Goal: Obtain resource: Obtain resource

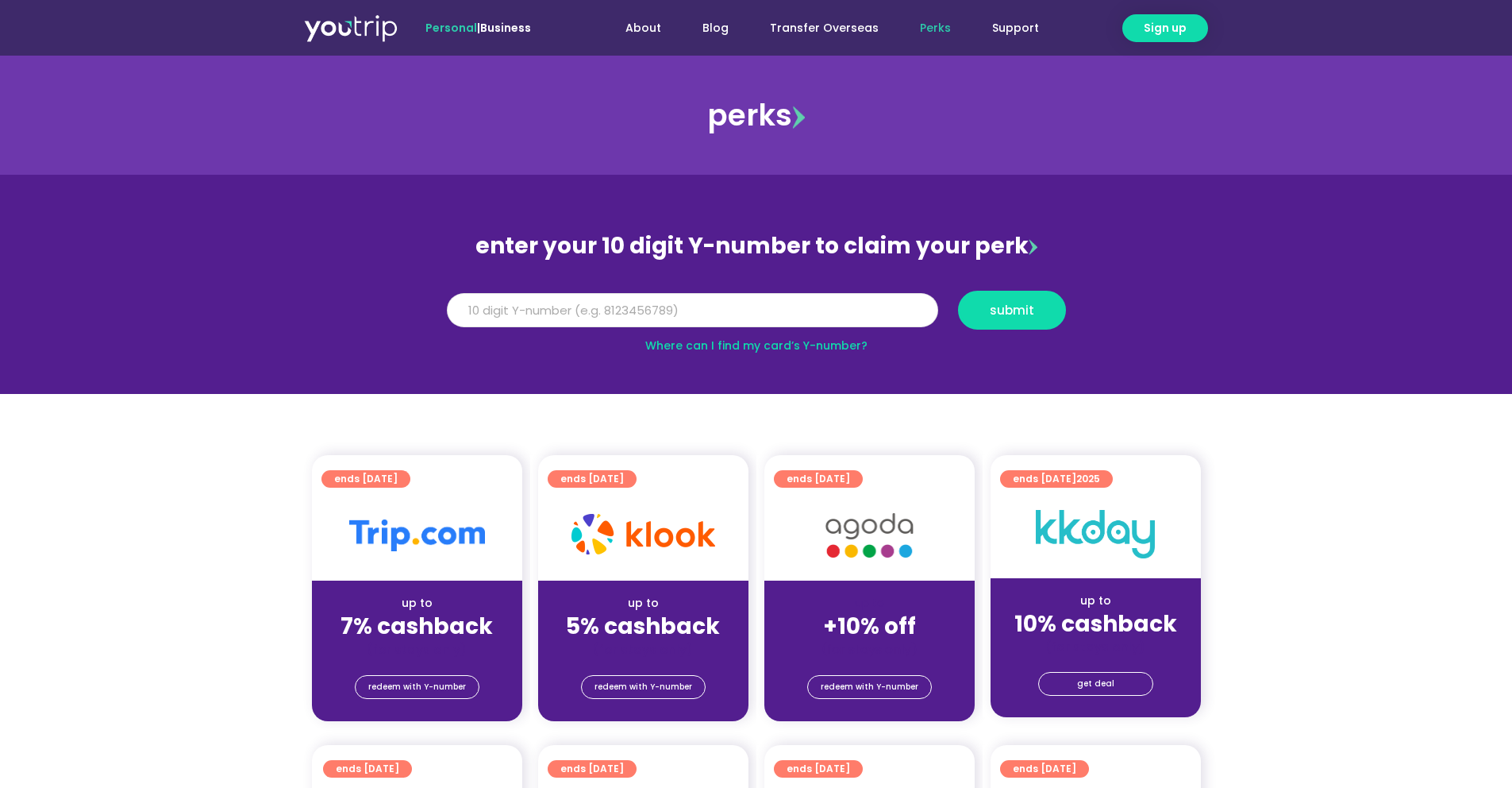
click at [731, 299] on input "Y Number" at bounding box center [693, 310] width 491 height 35
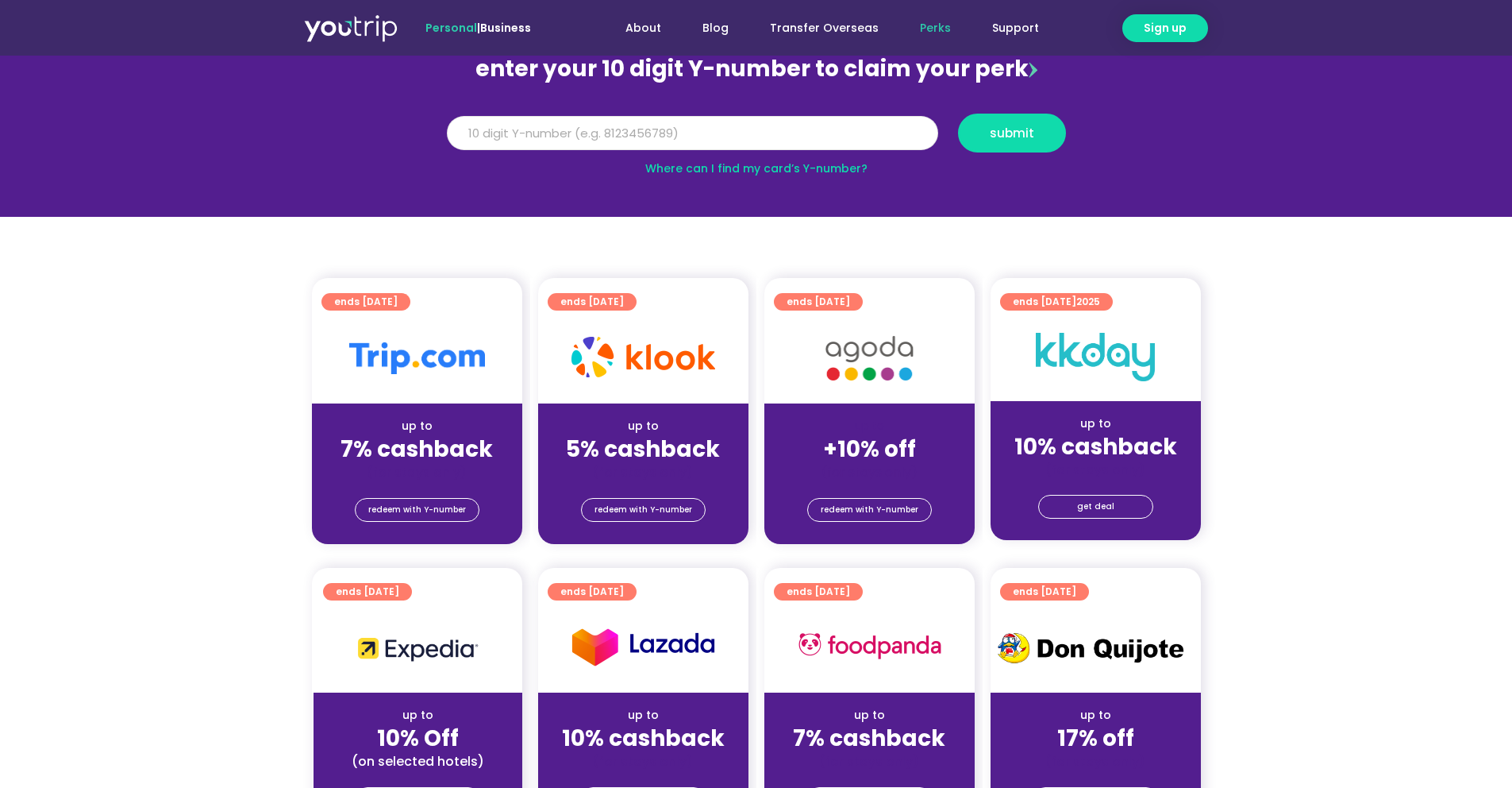
scroll to position [181, 0]
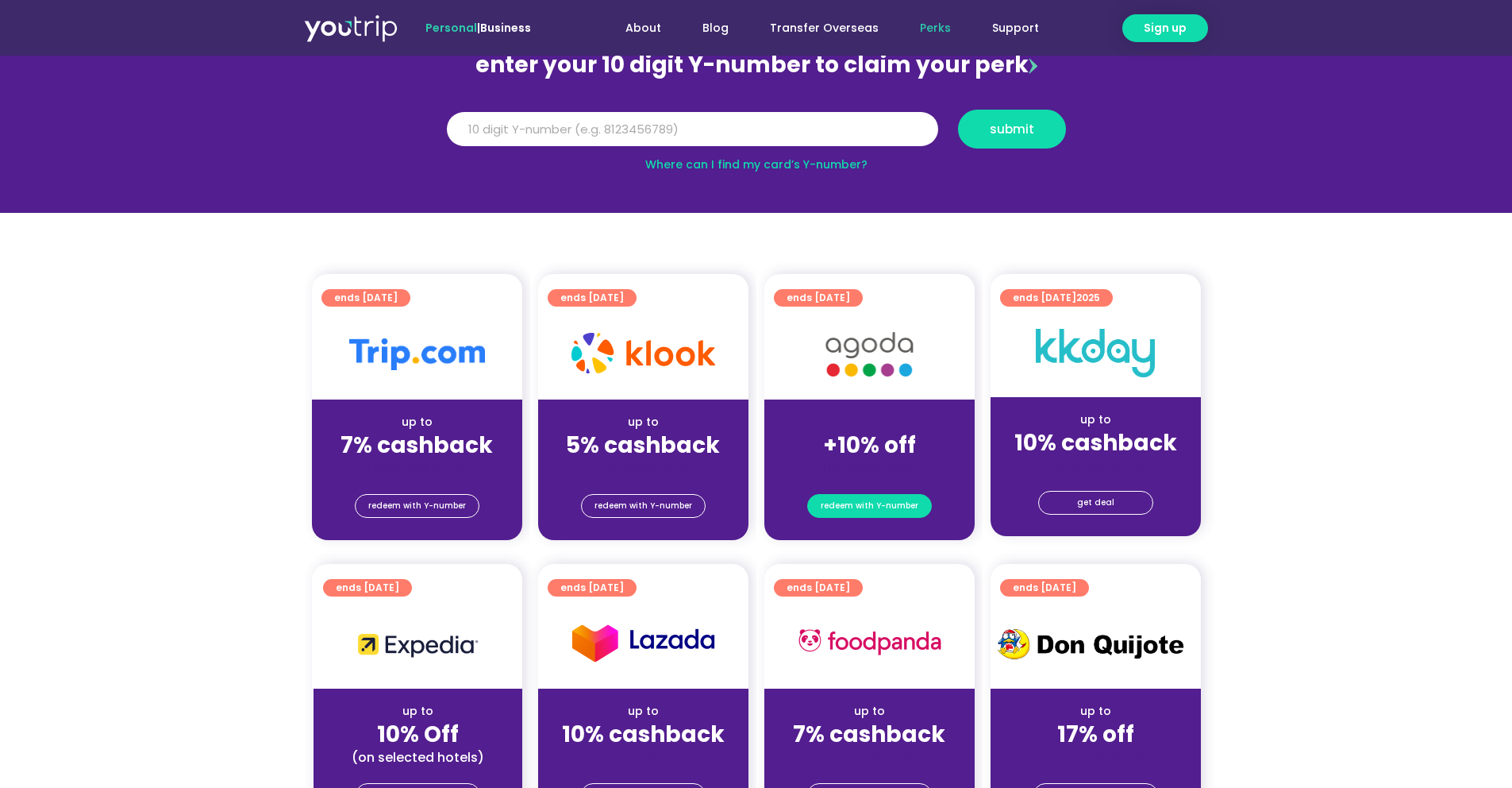
click at [878, 506] on span "redeem with Y-number" at bounding box center [870, 506] width 98 height 22
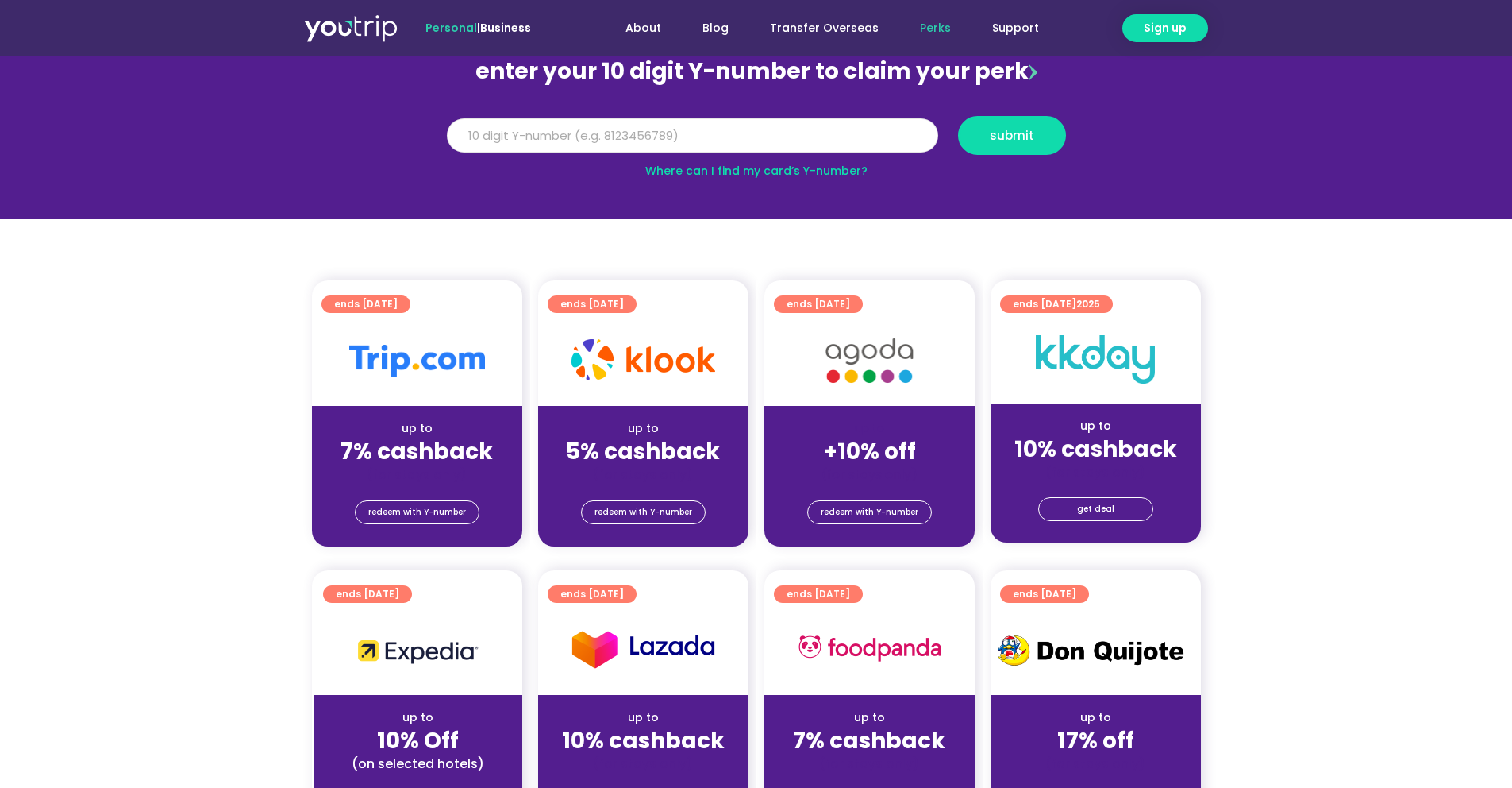
click at [754, 123] on input "Y Number" at bounding box center [693, 136] width 491 height 35
click at [722, 136] on input "Y Number" at bounding box center [693, 136] width 491 height 35
paste input "-8116082483"
click at [1001, 137] on span "submit" at bounding box center [1012, 136] width 45 height 12
click at [463, 139] on input "-8116082483" at bounding box center [693, 136] width 491 height 35
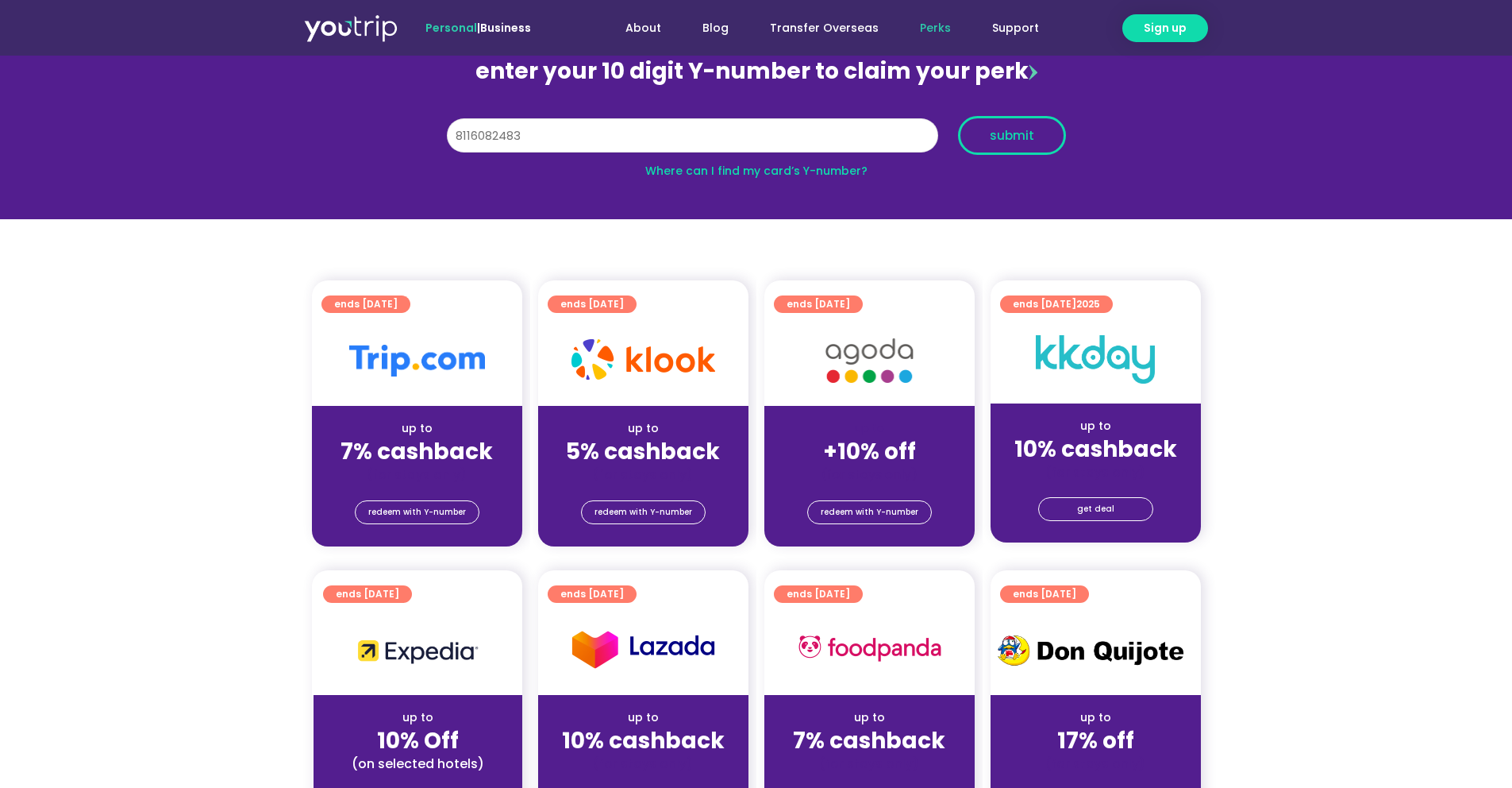
type input "8116082483"
click at [1001, 134] on span "submit" at bounding box center [1012, 136] width 45 height 12
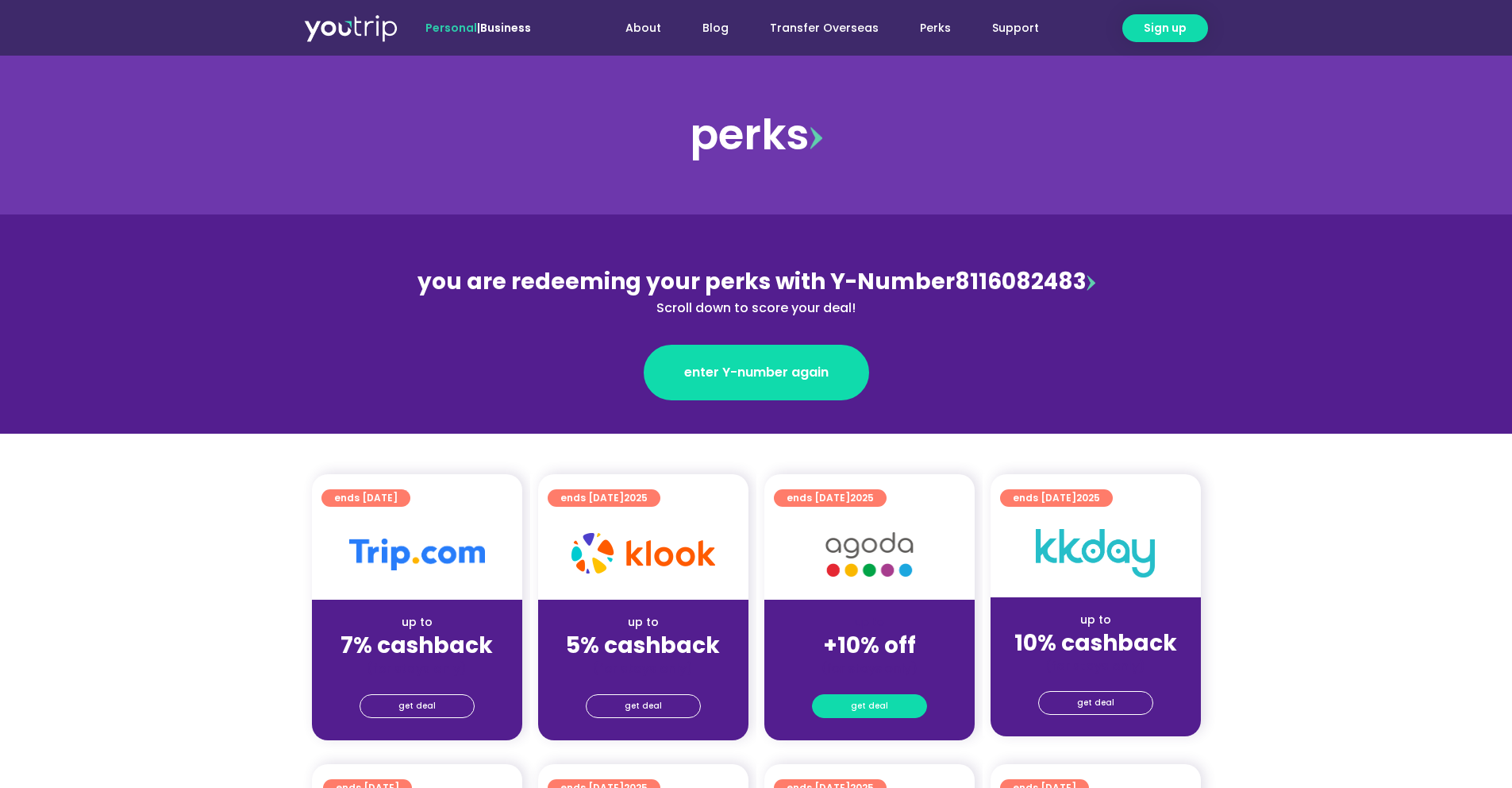
click at [888, 710] on link "get deal" at bounding box center [870, 705] width 115 height 24
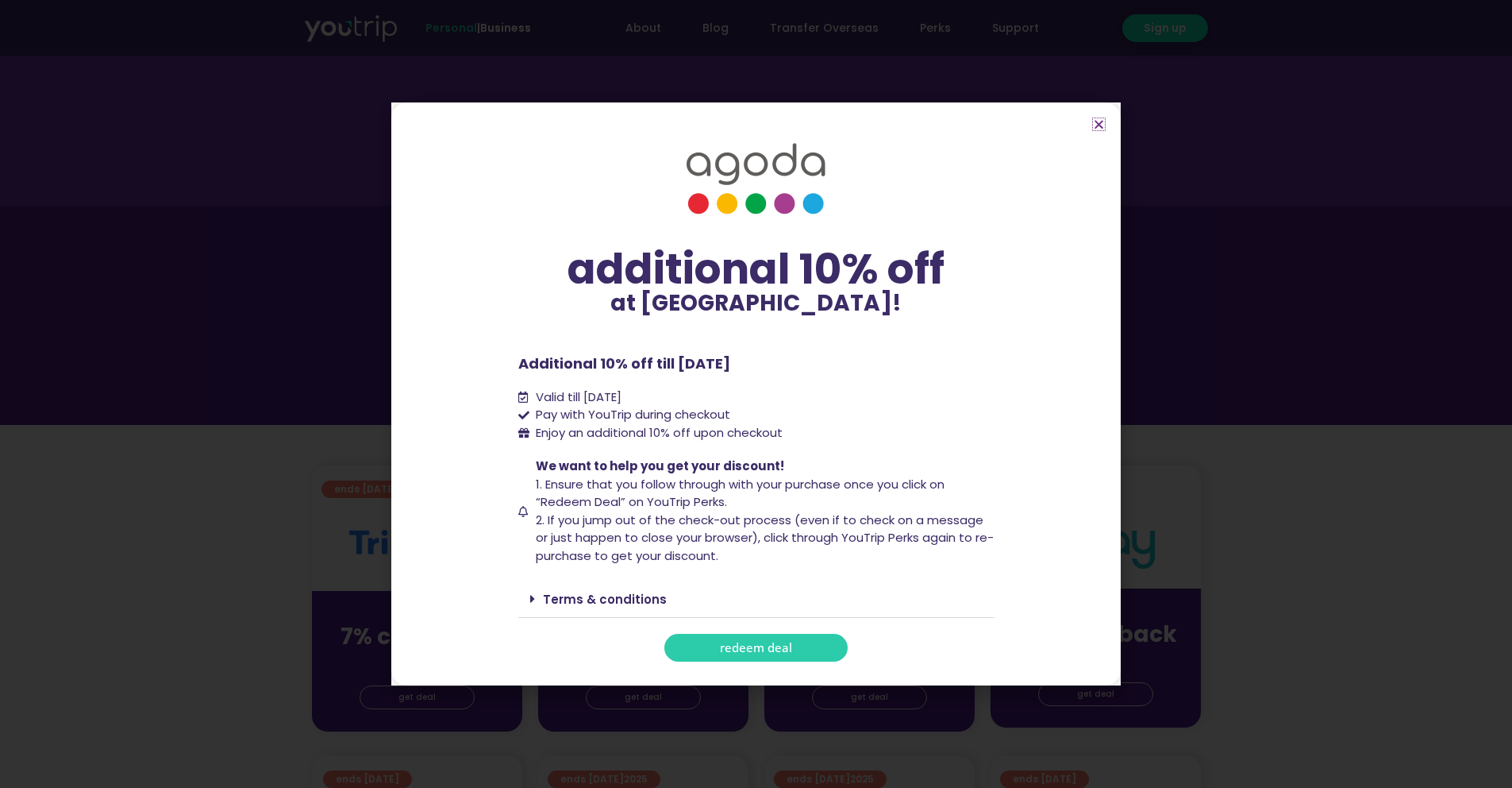
scroll to position [24, 0]
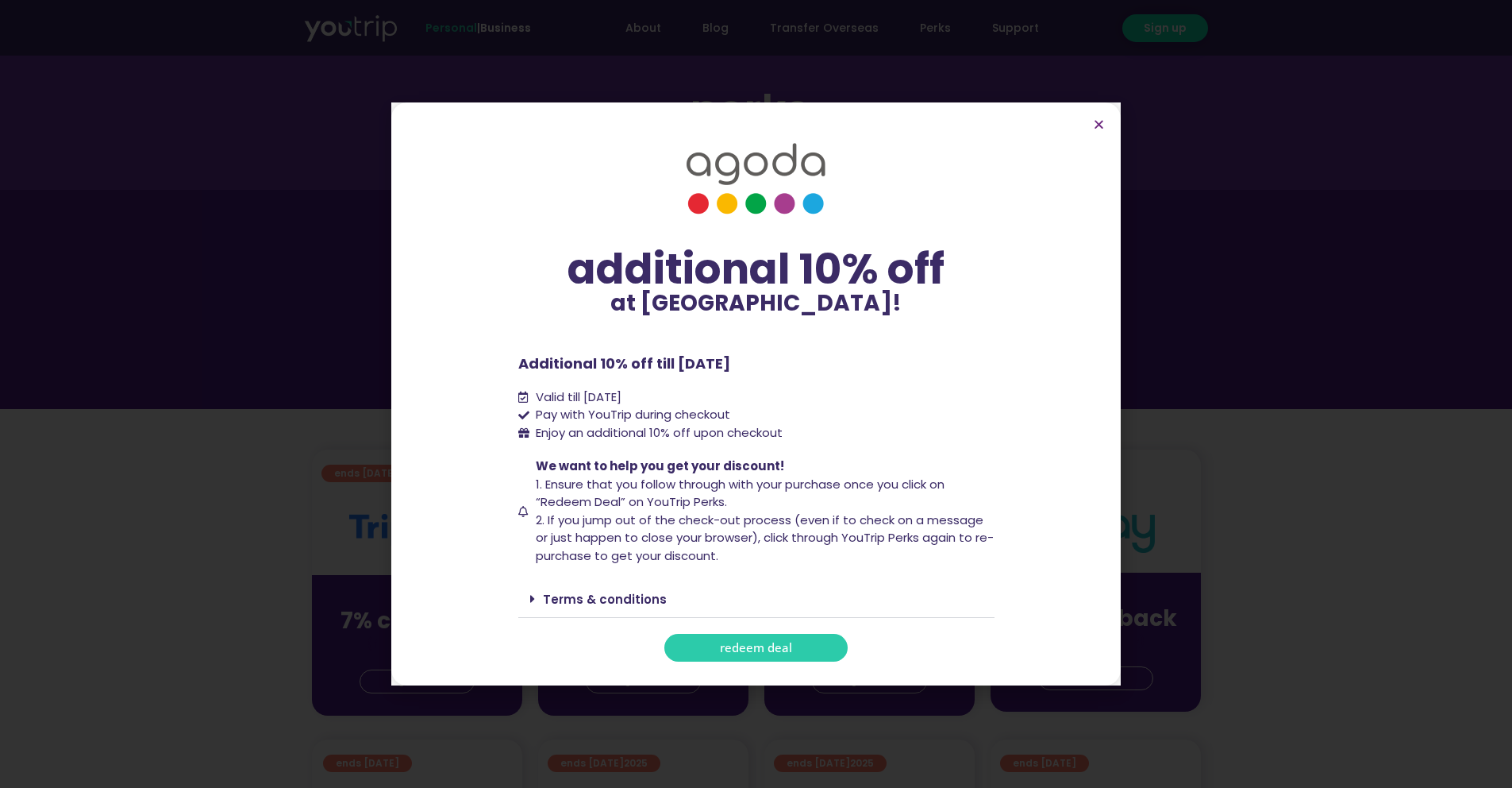
click at [596, 600] on link "Terms & conditions" at bounding box center [605, 598] width 124 height 17
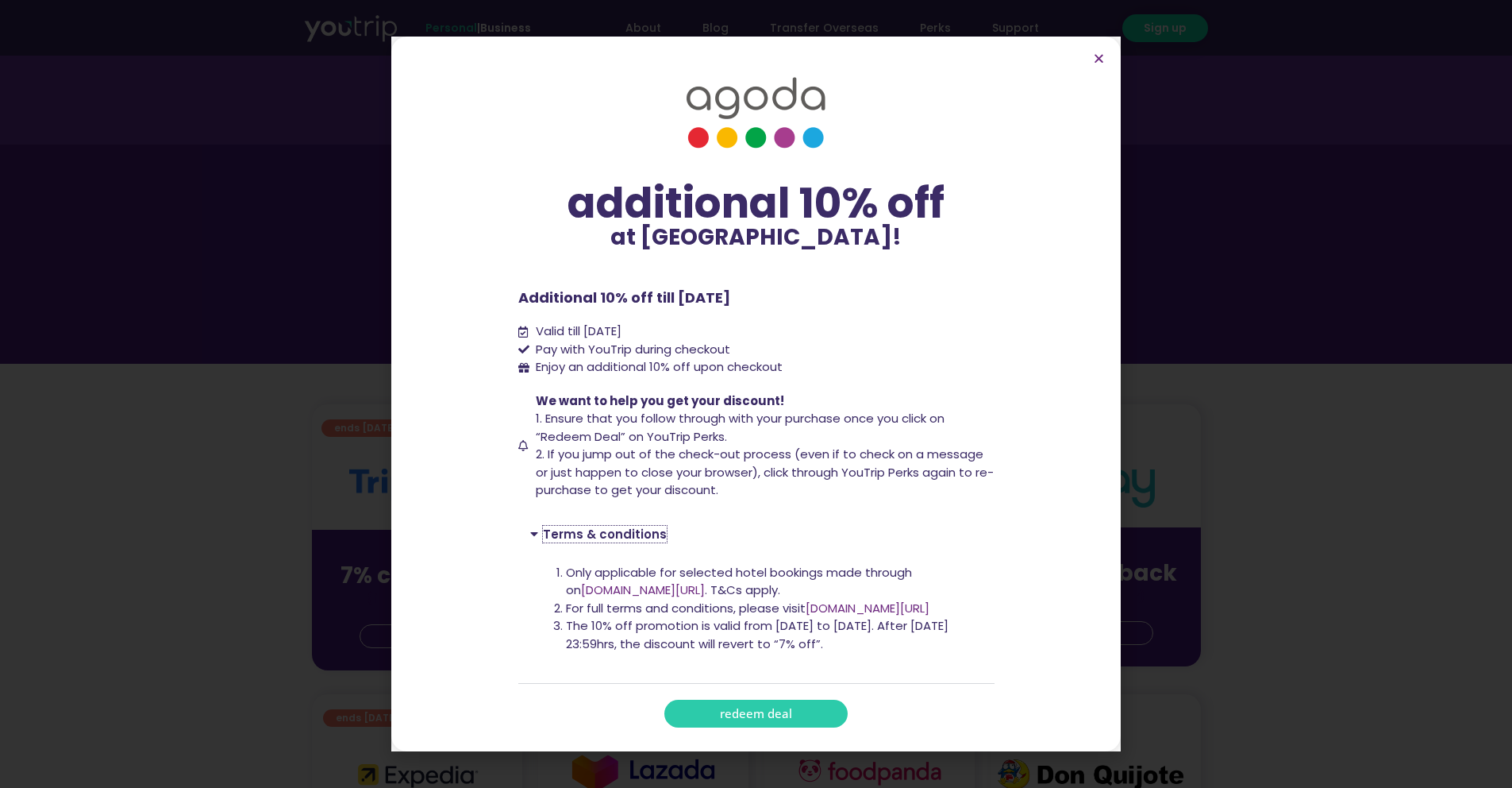
scroll to position [74, 0]
click at [759, 701] on link "redeem deal" at bounding box center [756, 714] width 184 height 28
